Goal: Information Seeking & Learning: Learn about a topic

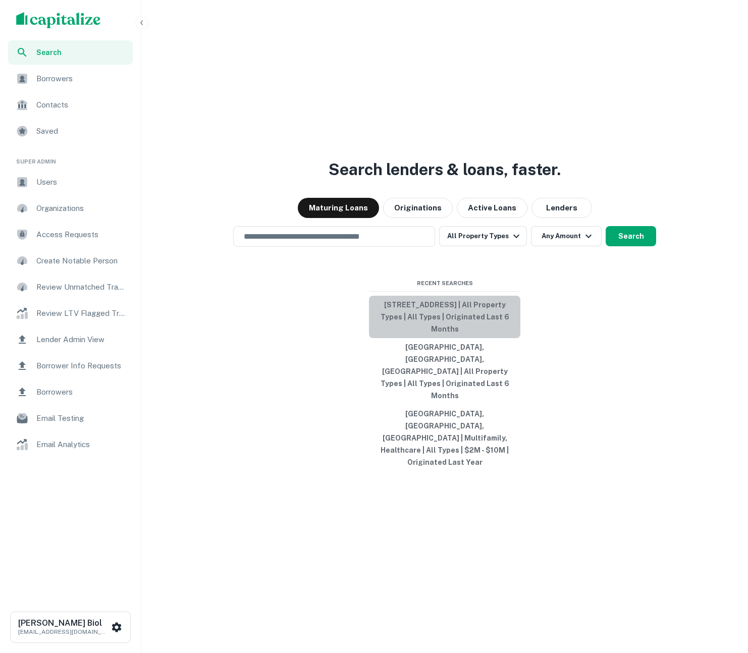
click at [467, 338] on button "[STREET_ADDRESS] | All Property Types | All Types | Originated Last 6 Months" at bounding box center [444, 317] width 151 height 42
type input "**********"
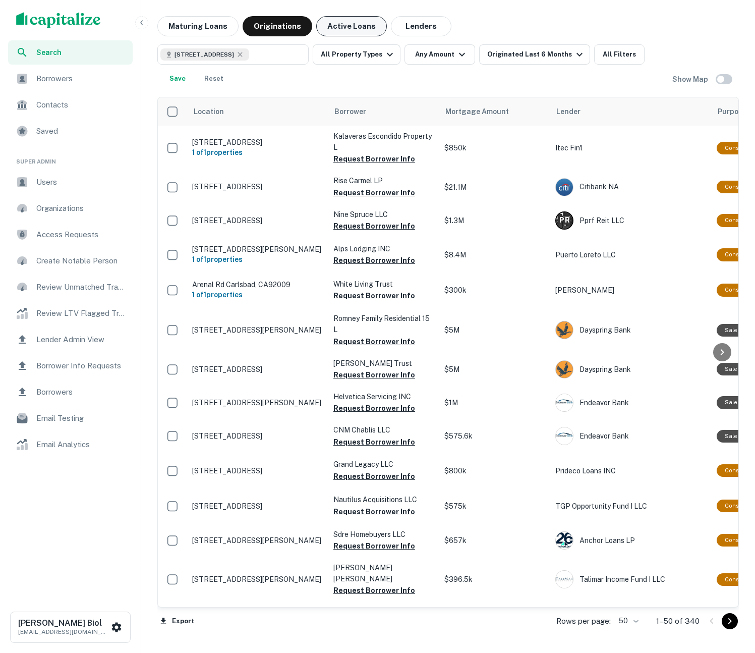
click at [337, 27] on button "Active Loans" at bounding box center [351, 26] width 71 height 20
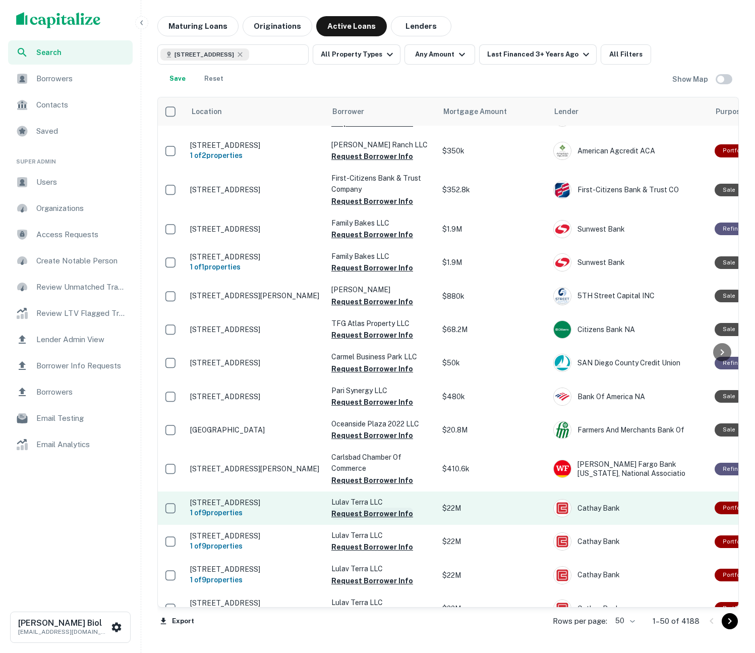
scroll to position [750, 2]
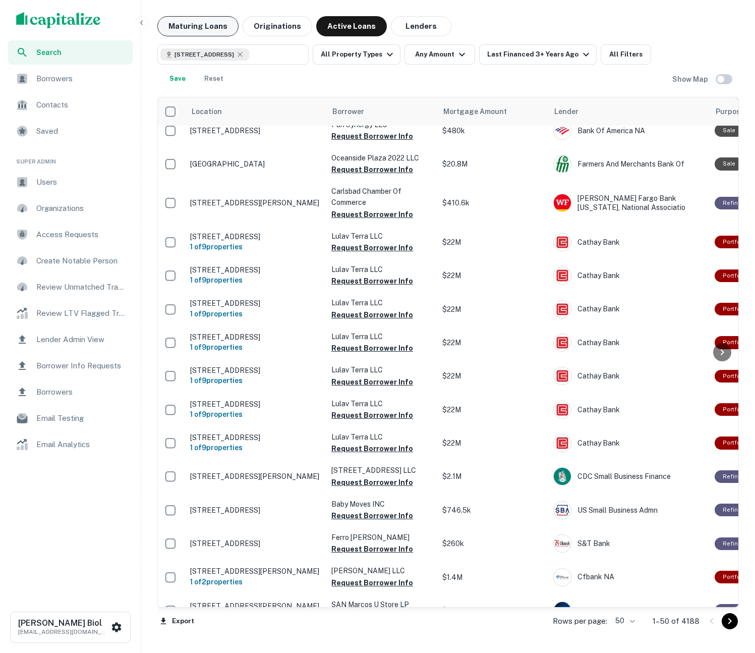
click at [196, 27] on button "Maturing Loans" at bounding box center [197, 26] width 81 height 20
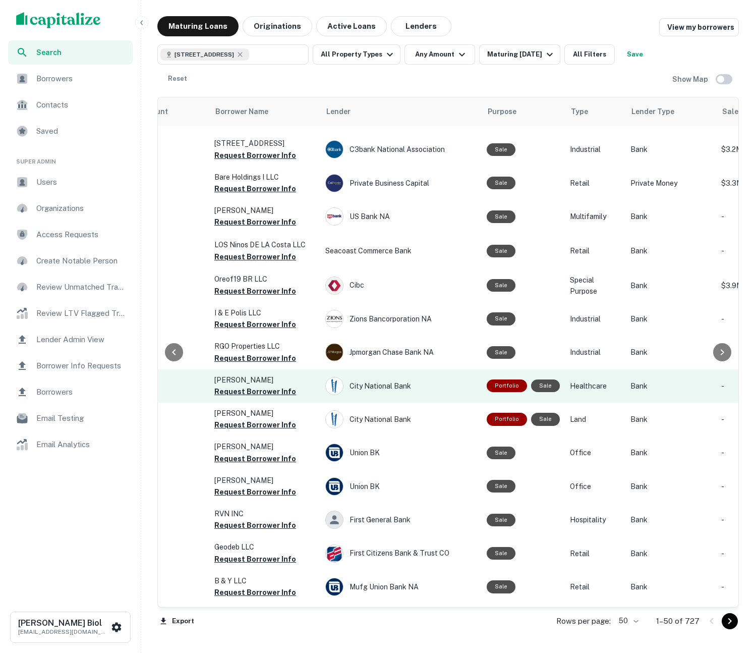
scroll to position [606, 316]
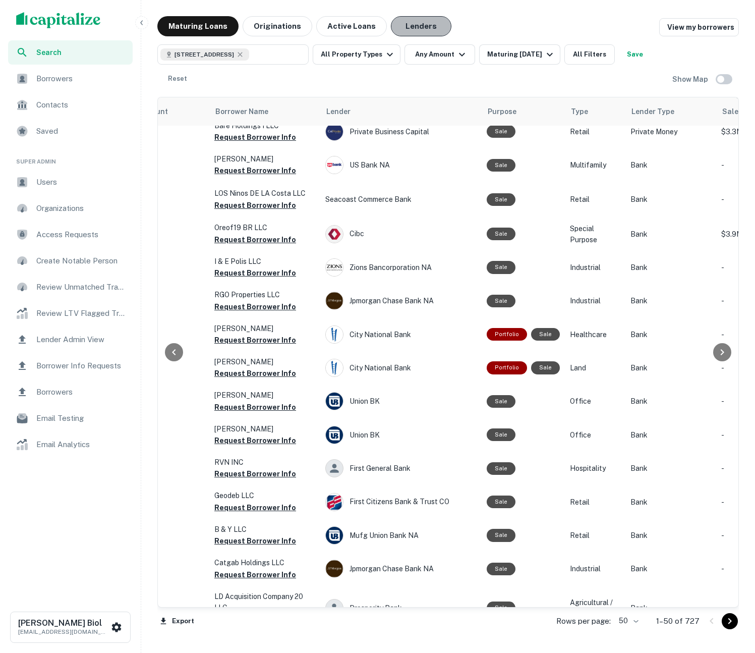
click at [406, 27] on button "Lenders" at bounding box center [421, 26] width 61 height 20
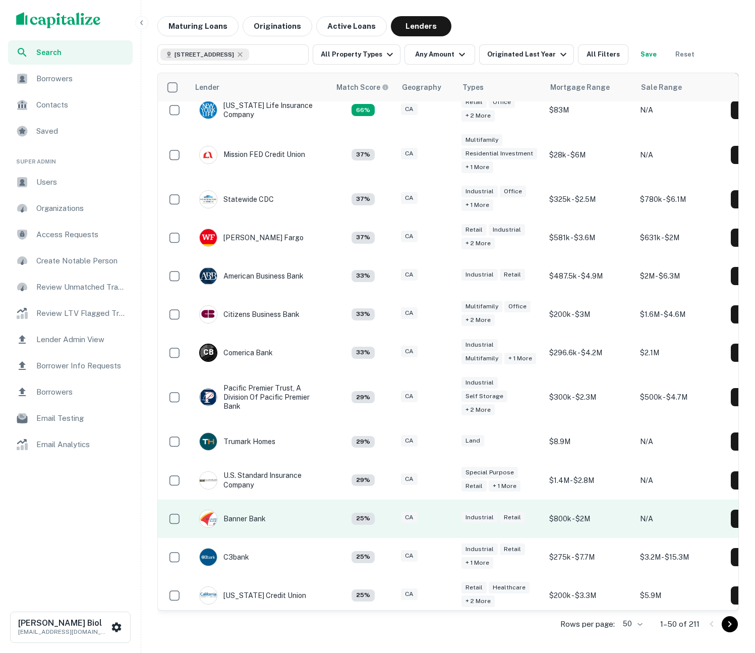
scroll to position [641, 0]
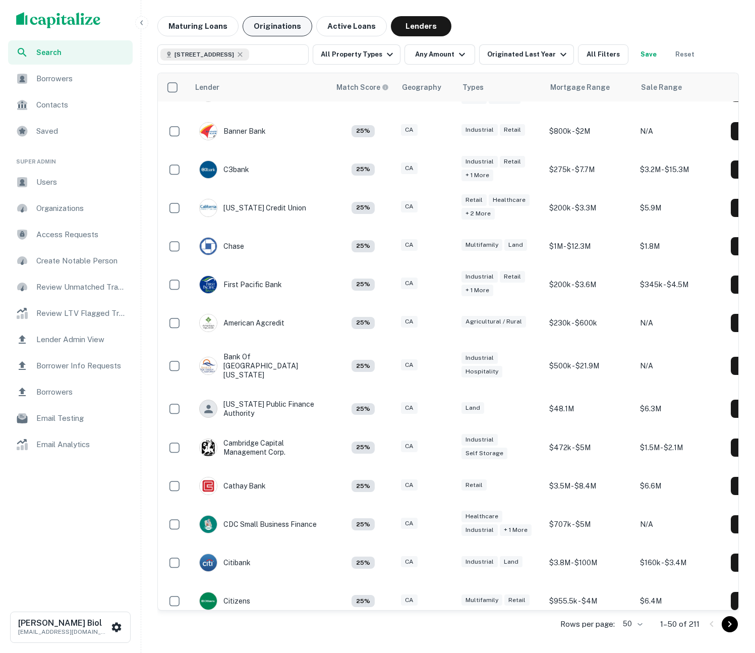
click at [331, 25] on button "Active Loans" at bounding box center [351, 26] width 71 height 20
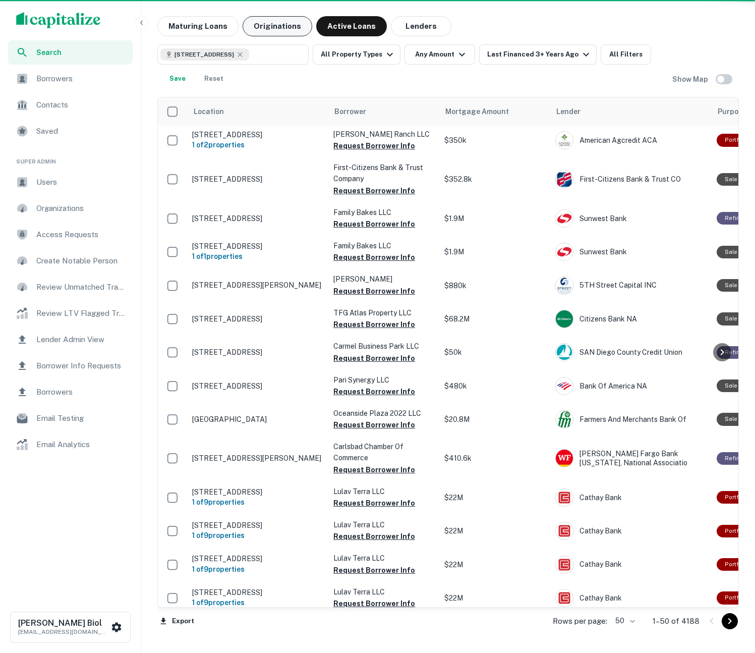
scroll to position [606, 0]
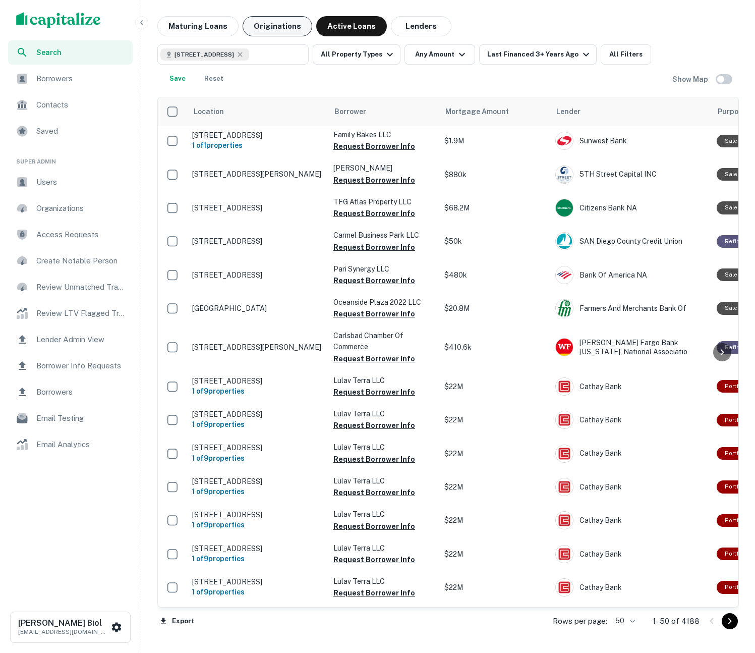
click at [260, 25] on button "Originations" at bounding box center [278, 26] width 70 height 20
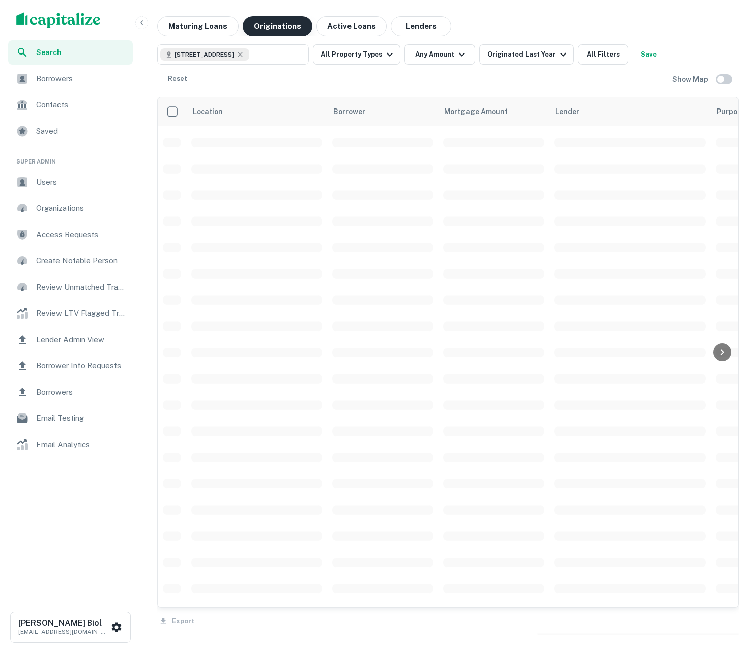
scroll to position [606, 0]
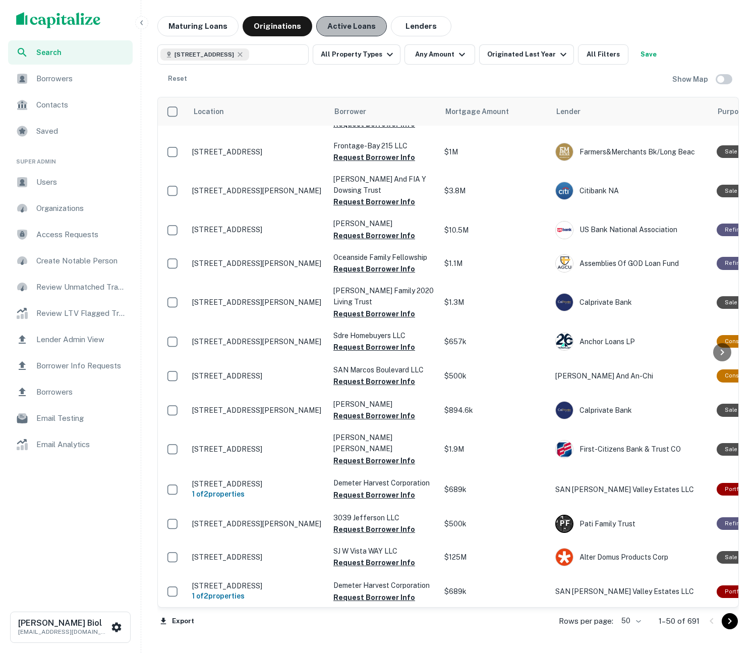
click at [330, 30] on button "Active Loans" at bounding box center [351, 26] width 71 height 20
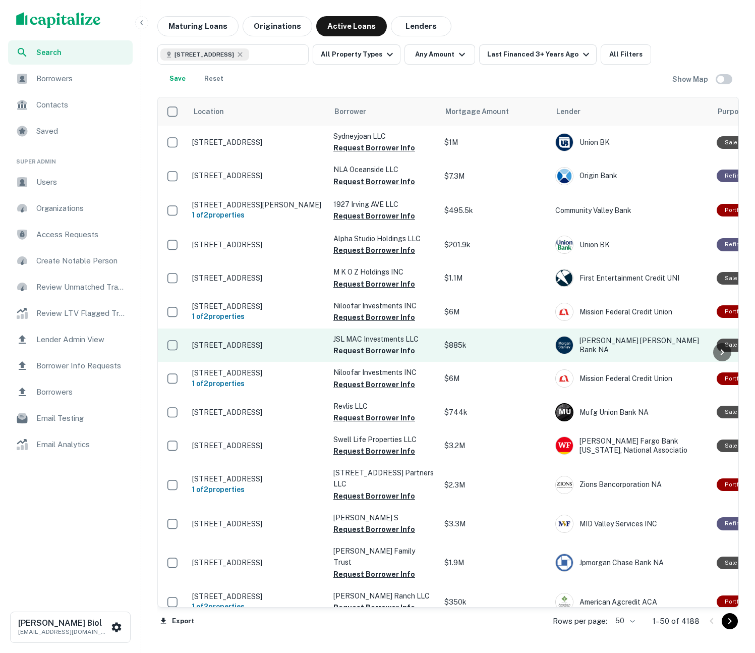
scroll to position [89, 0]
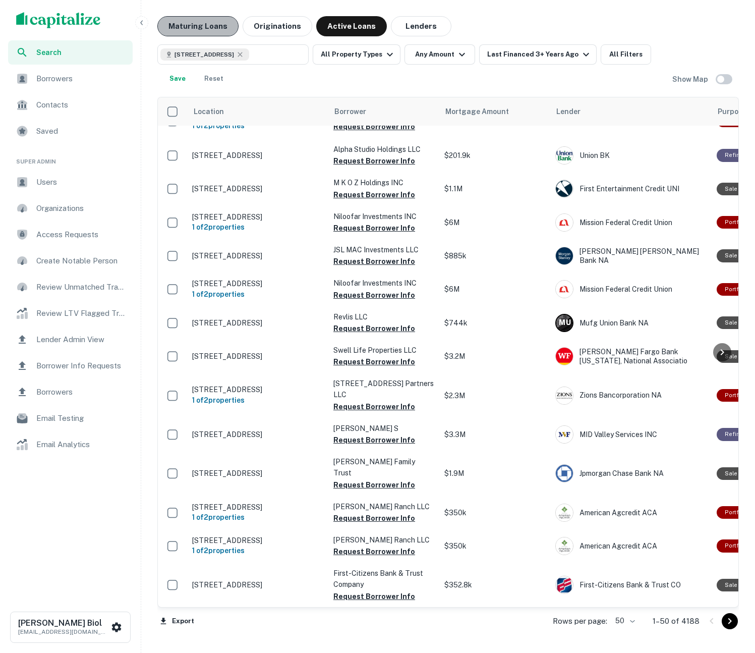
click at [198, 21] on button "Maturing Loans" at bounding box center [197, 26] width 81 height 20
